Goal: Go to known website: Go to known website

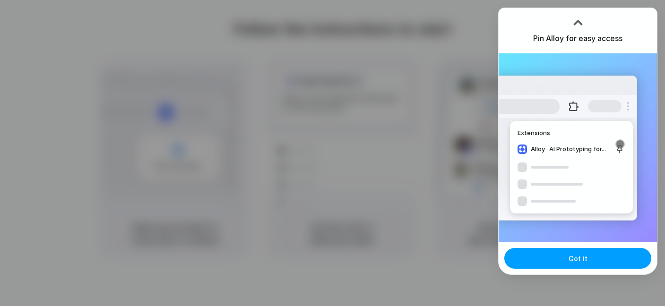
click at [574, 260] on span "Got it" at bounding box center [577, 259] width 19 height 10
